Goal: Task Accomplishment & Management: Use online tool/utility

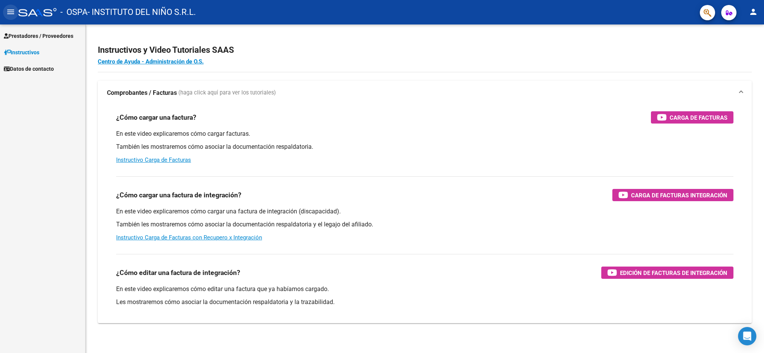
click at [15, 10] on button "menu" at bounding box center [10, 12] width 15 height 15
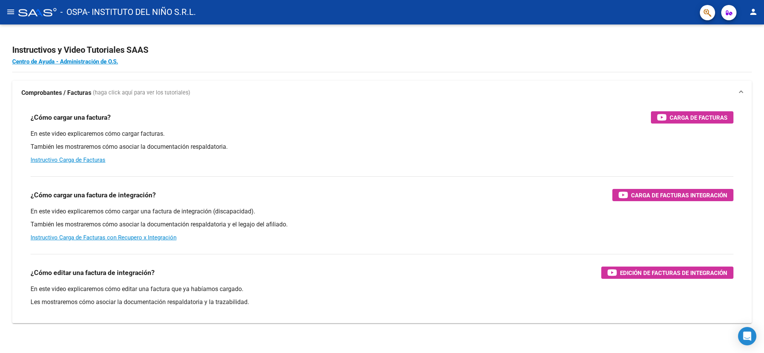
click at [0, 13] on mat-toolbar "menu - OSPA - INSTITUTO DEL NIÑO S.R.L. person" at bounding box center [382, 12] width 764 height 24
click at [10, 6] on button "menu" at bounding box center [10, 12] width 15 height 15
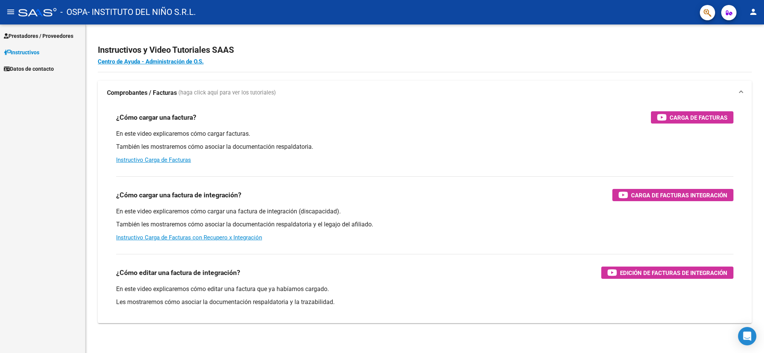
click at [31, 46] on link "Instructivos" at bounding box center [42, 52] width 85 height 16
click at [31, 35] on span "Prestadores / Proveedores" at bounding box center [39, 36] width 70 height 8
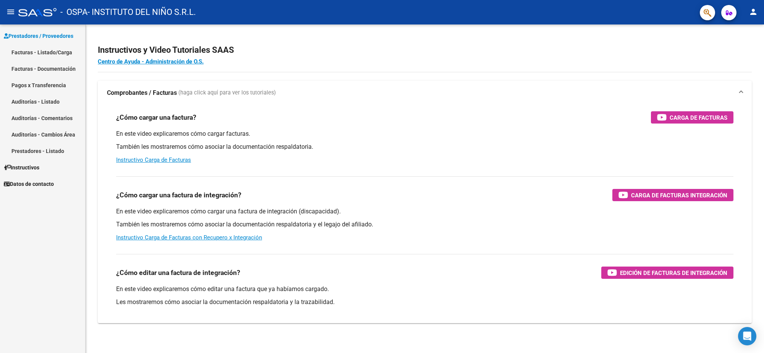
click at [46, 52] on link "Facturas - Listado/Carga" at bounding box center [42, 52] width 85 height 16
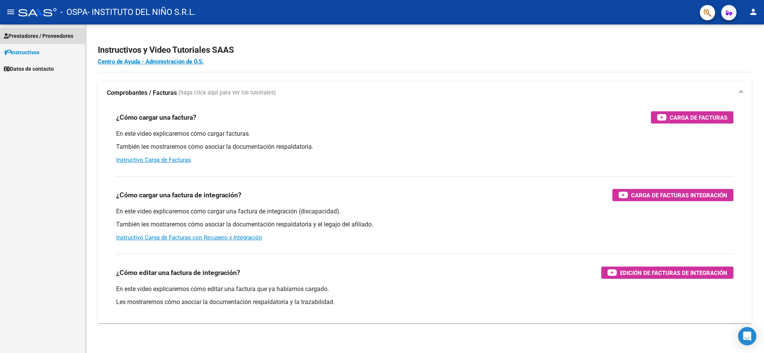
click at [29, 37] on span "Prestadores / Proveedores" at bounding box center [39, 36] width 70 height 8
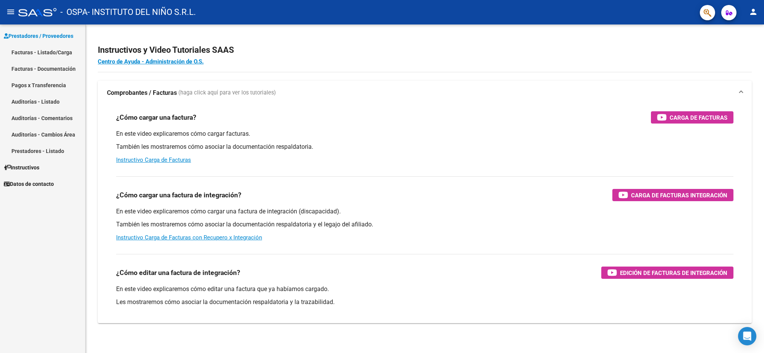
click at [37, 55] on link "Facturas - Listado/Carga" at bounding box center [42, 52] width 85 height 16
